Goal: Find specific page/section: Find specific page/section

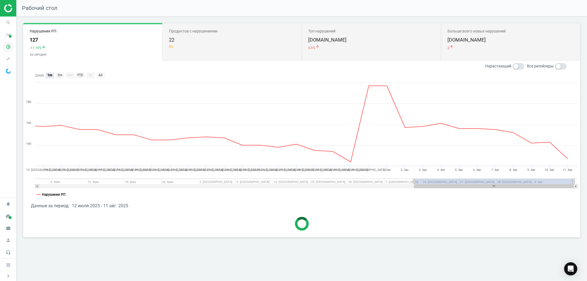
click at [6, 45] on icon "pie_chart_outlined" at bounding box center [8, 47] width 10 height 10
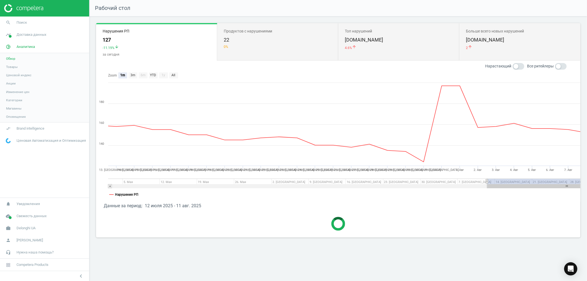
drag, startPoint x: 14, startPoint y: 66, endPoint x: 73, endPoint y: 59, distance: 59.3
click at [14, 65] on span "Товары" at bounding box center [12, 67] width 12 height 4
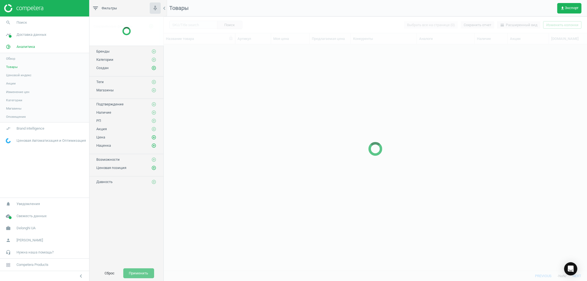
scroll to position [216, 418]
click at [191, 23] on div at bounding box center [375, 149] width 423 height 264
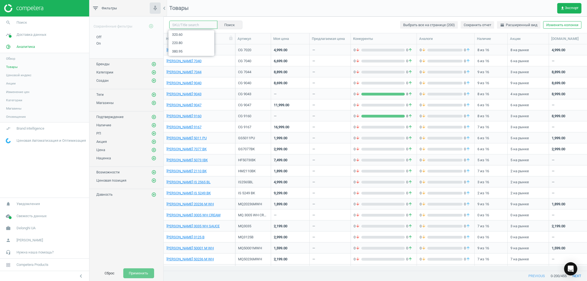
click at [189, 23] on input "text" at bounding box center [193, 25] width 48 height 8
type input "310.60"
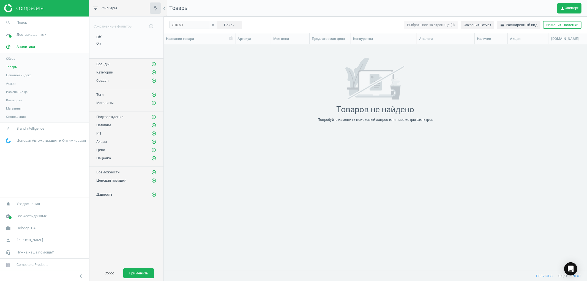
click at [210, 57] on div "grid" at bounding box center [375, 154] width 423 height 221
click at [205, 57] on div "grid" at bounding box center [375, 154] width 423 height 221
click at [199, 68] on div "Товаров не найдено Попробуйте изменить поисковый запрос или параметры фильтров" at bounding box center [375, 90] width 423 height 64
click at [200, 70] on div "Товаров не найдено Попробуйте изменить поисковый запрос или параметры фильтров" at bounding box center [375, 90] width 423 height 64
